Goal: Go to known website: Access a specific website the user already knows

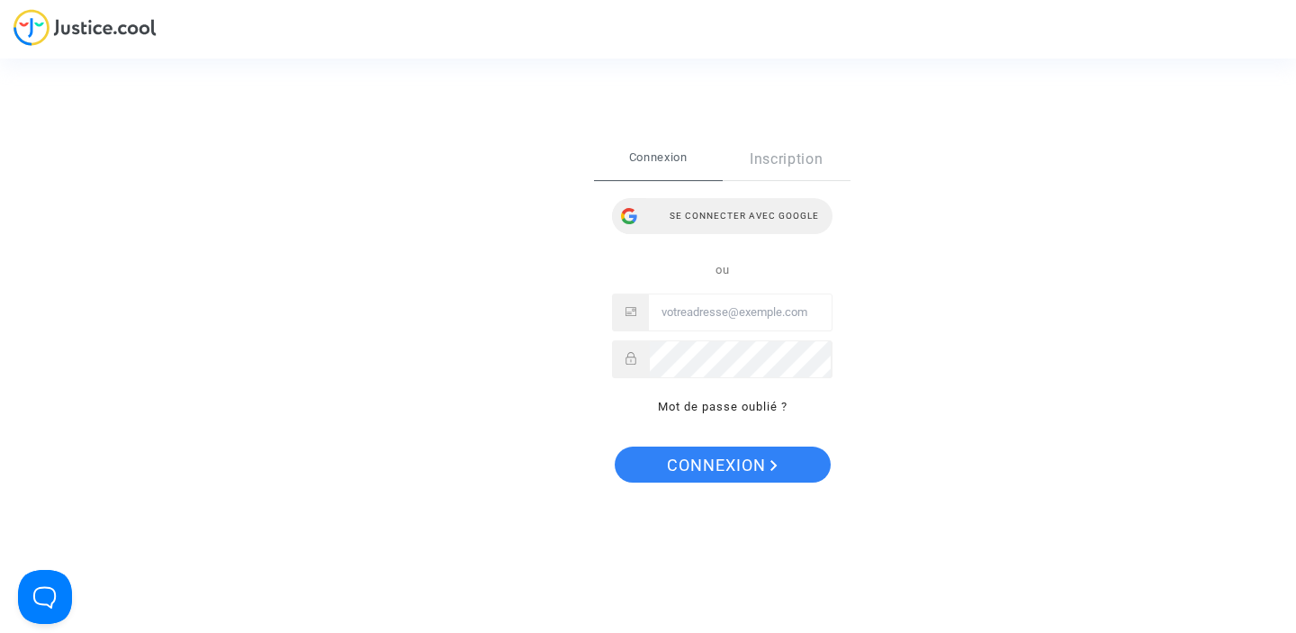
click at [721, 208] on div "Se connecter avec Google" at bounding box center [722, 216] width 221 height 36
